Goal: Task Accomplishment & Management: Complete application form

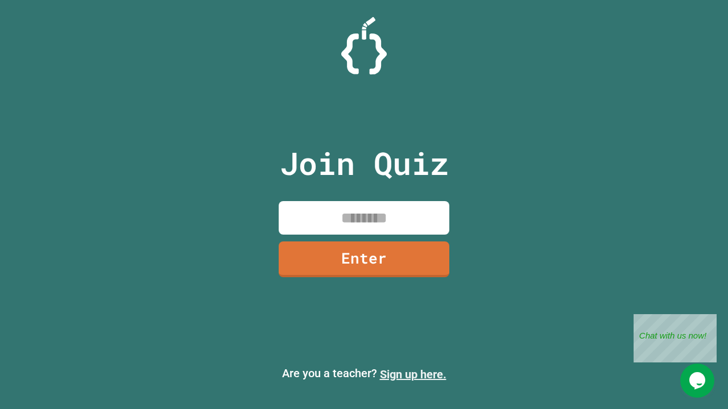
click at [413, 375] on link "Sign up here." at bounding box center [413, 375] width 67 height 14
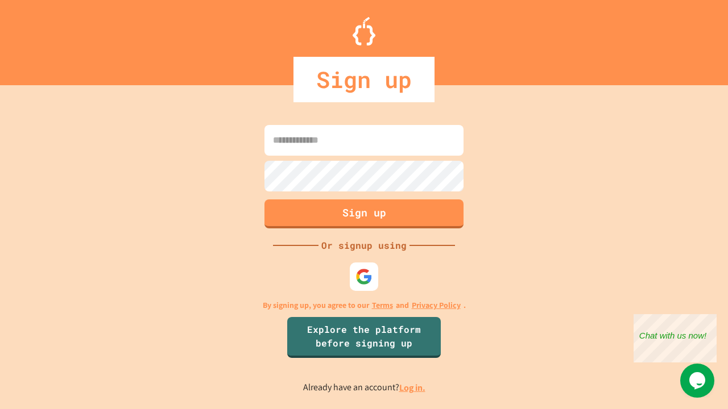
click at [413, 388] on link "Log in." at bounding box center [412, 388] width 26 height 12
